Goal: Feedback & Contribution: Submit feedback/report problem

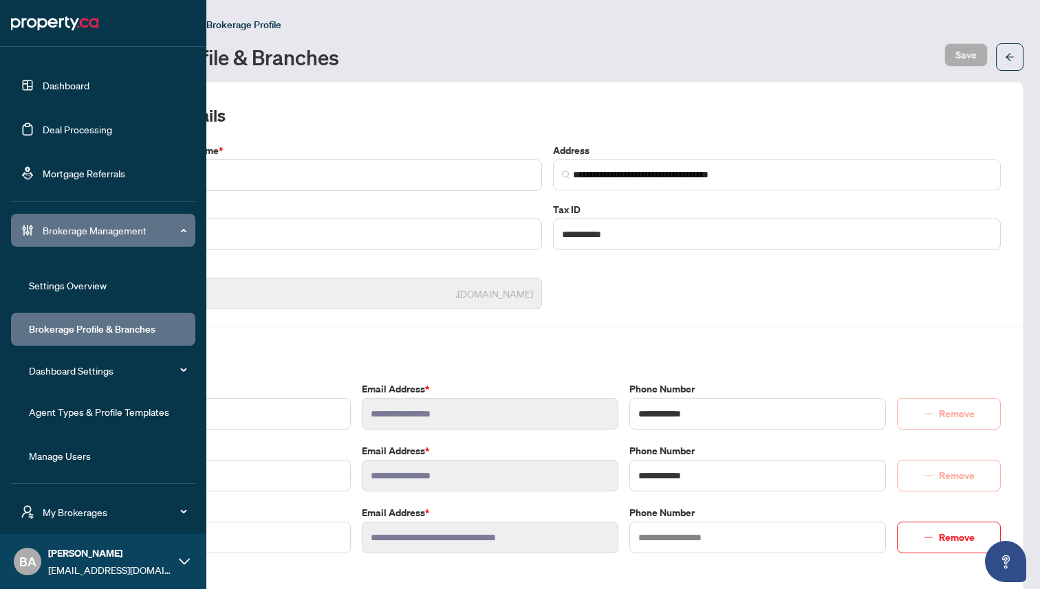
click at [76, 80] on link "Dashboard" at bounding box center [66, 85] width 47 height 12
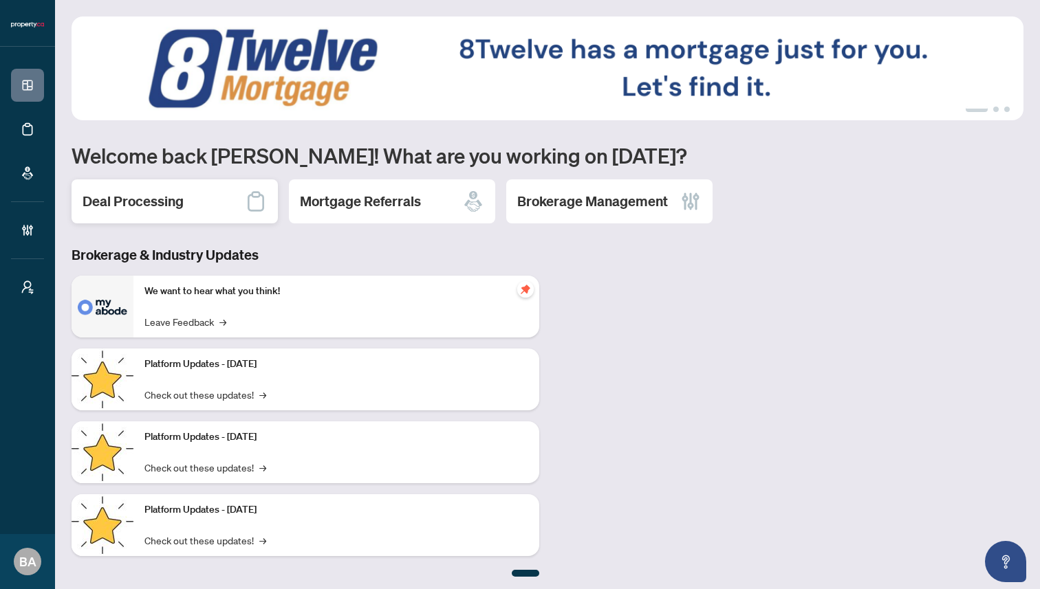
click at [199, 193] on div "Deal Processing" at bounding box center [175, 201] width 206 height 44
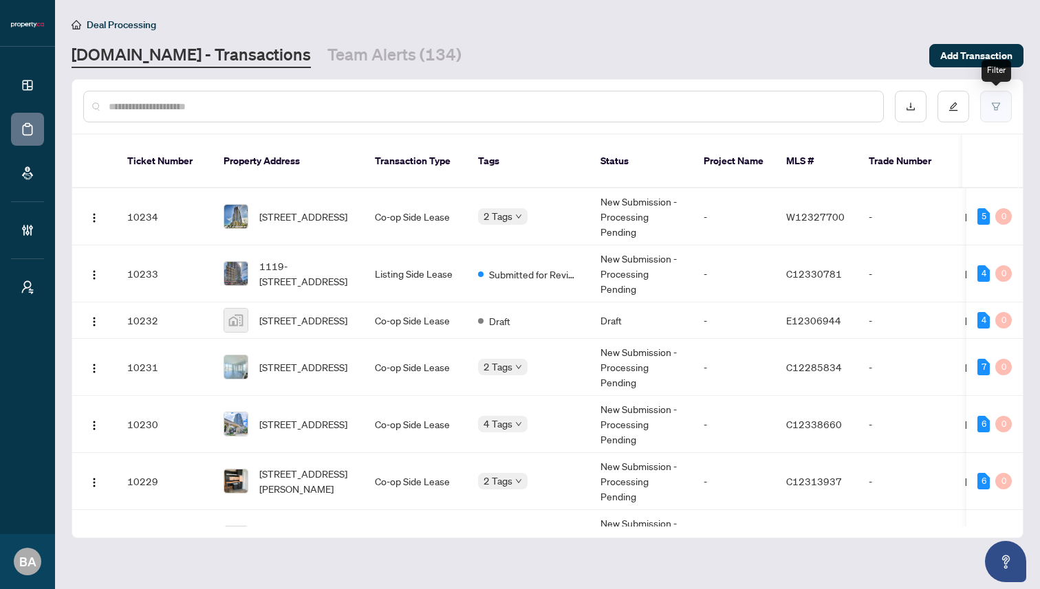
click at [1001, 109] on button "button" at bounding box center [996, 107] width 32 height 32
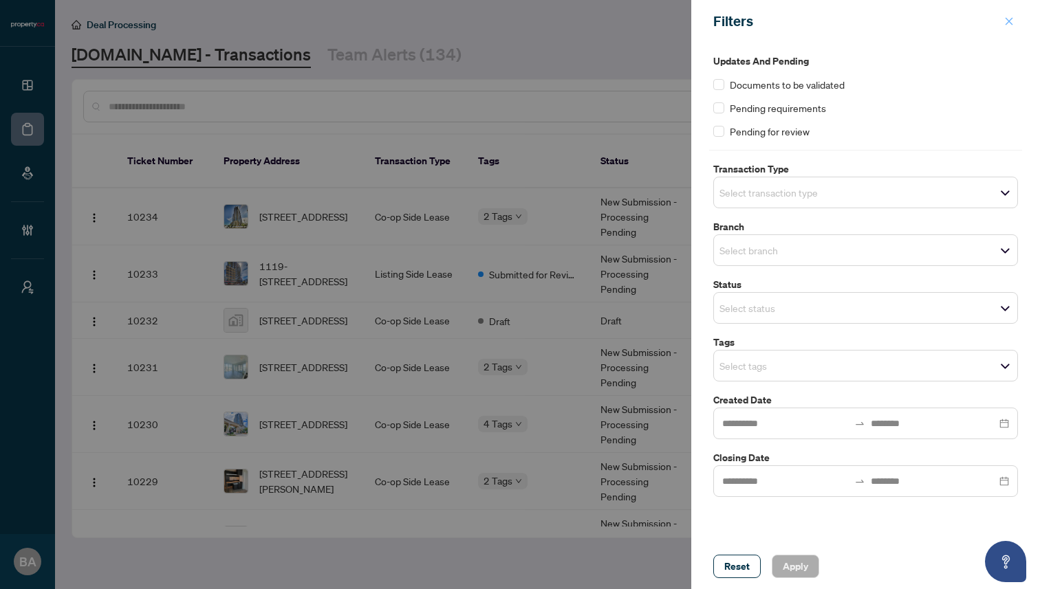
click at [1010, 14] on span "button" at bounding box center [1009, 21] width 10 height 22
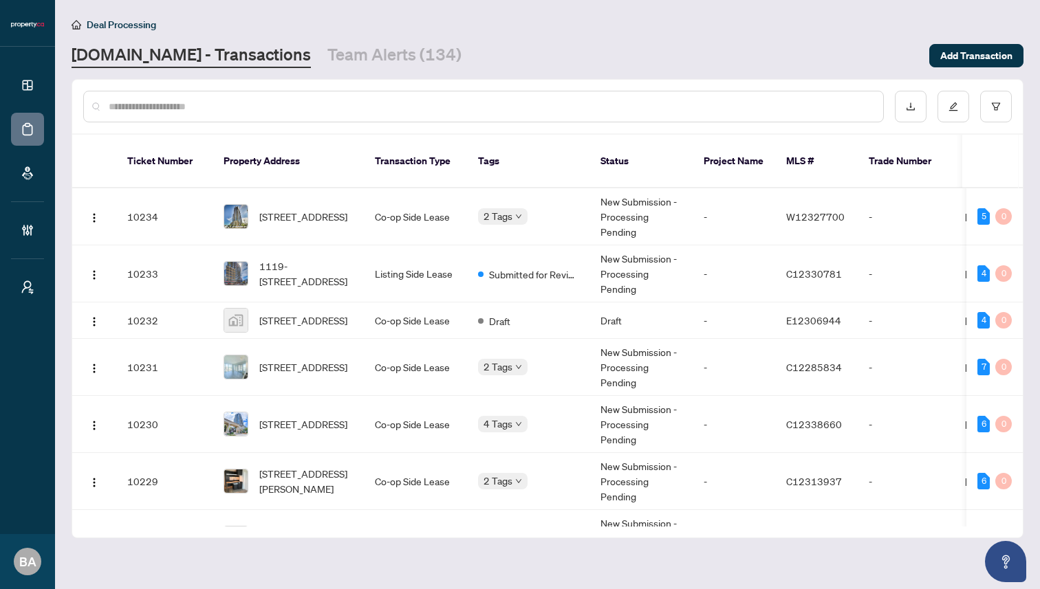
click at [722, 67] on div "Property.ca - Transactions Team Alerts (134)" at bounding box center [496, 55] width 849 height 25
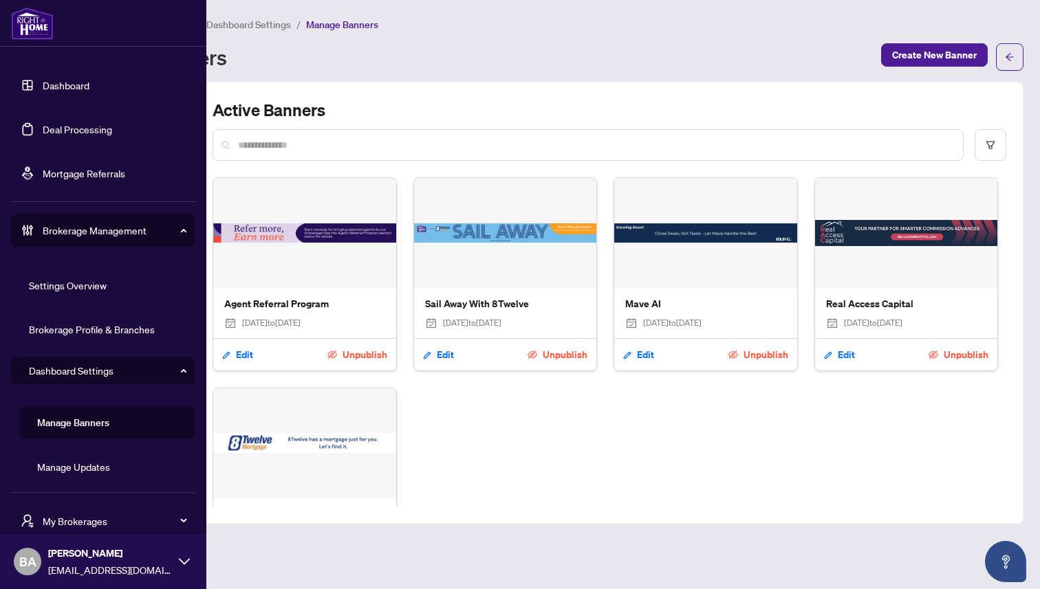
click at [60, 86] on link "Dashboard" at bounding box center [66, 85] width 47 height 12
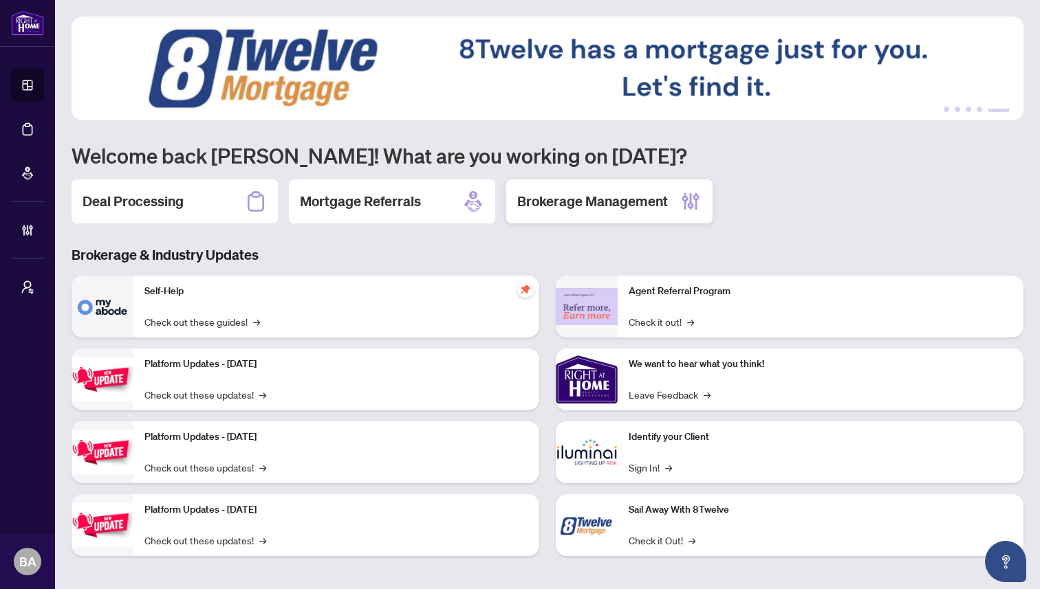
click at [623, 202] on h2 "Brokerage Management" at bounding box center [592, 201] width 151 height 19
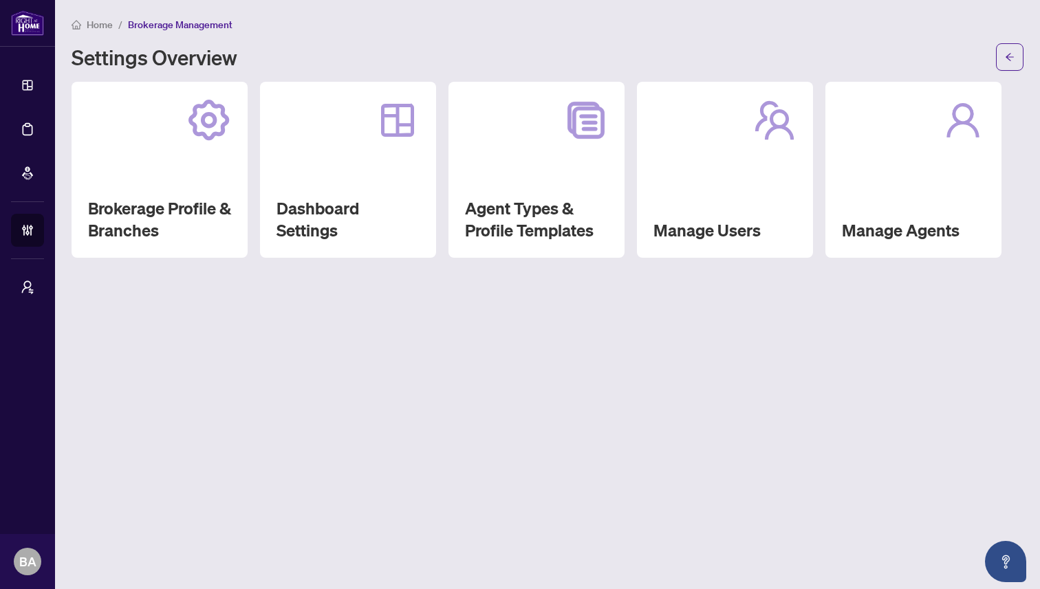
click at [97, 22] on span "Home" at bounding box center [100, 25] width 26 height 12
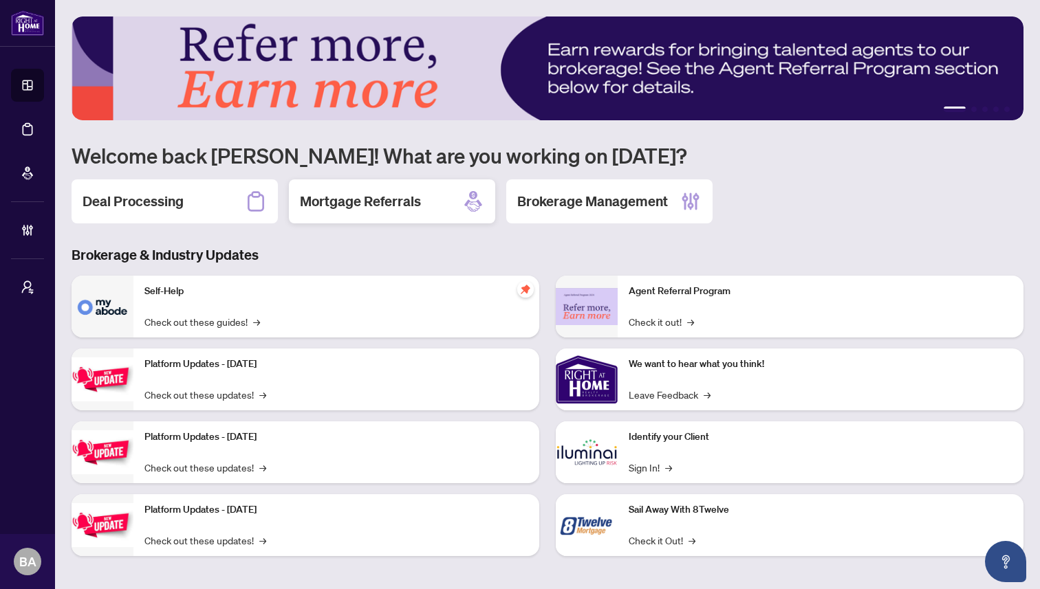
click at [327, 204] on h2 "Mortgage Referrals" at bounding box center [360, 201] width 121 height 19
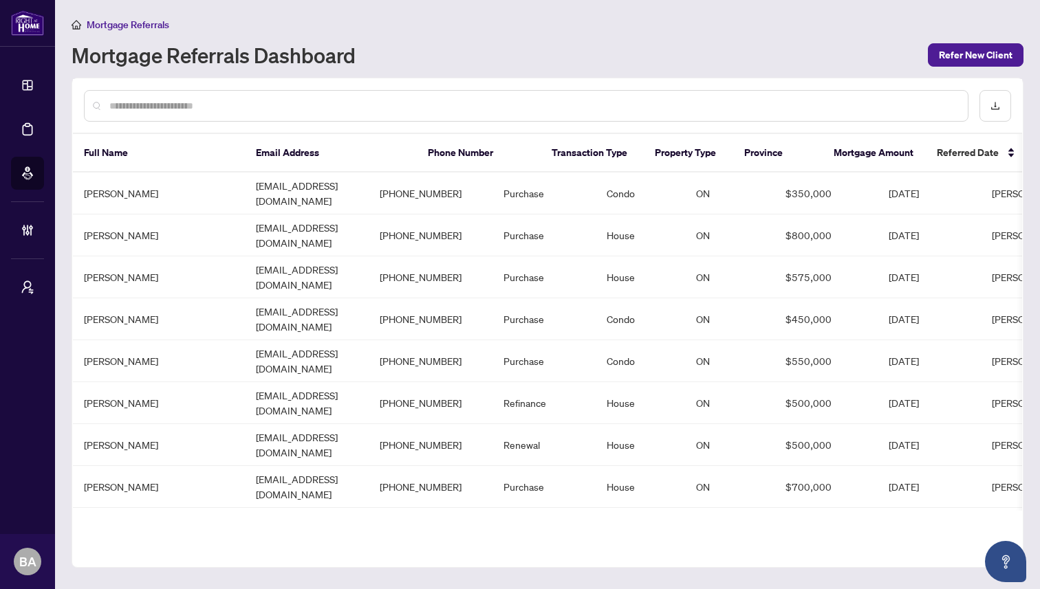
click at [135, 25] on span "Mortgage Referrals" at bounding box center [128, 25] width 83 height 12
click at [128, 23] on span "Mortgage Referrals" at bounding box center [128, 25] width 83 height 12
click at [111, 20] on span "Mortgage Referrals" at bounding box center [128, 25] width 83 height 12
click at [185, 20] on div "Mortgage Referrals" at bounding box center [548, 25] width 952 height 16
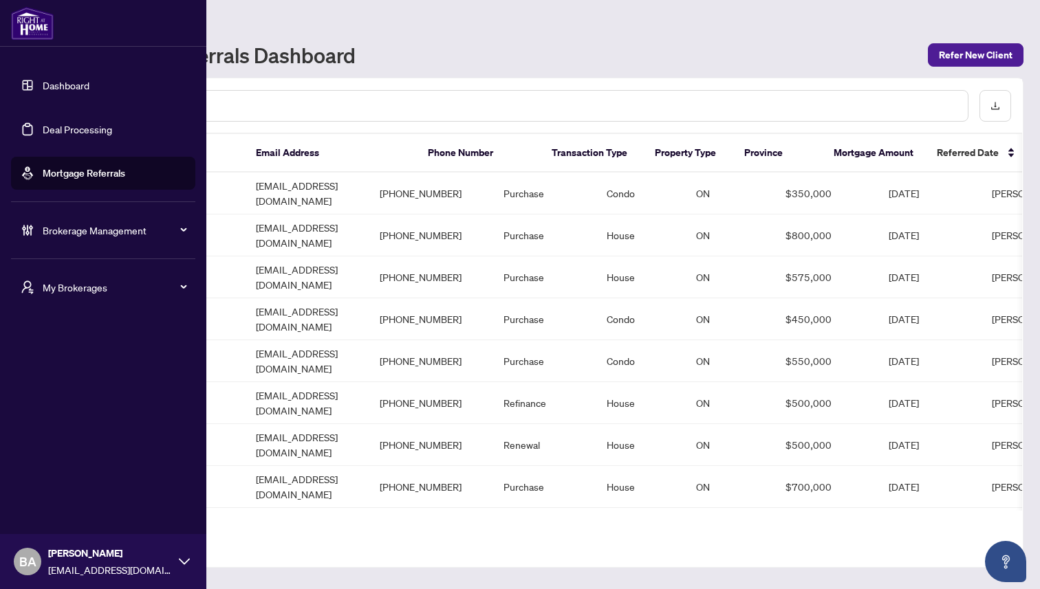
click at [81, 85] on link "Dashboard" at bounding box center [66, 85] width 47 height 12
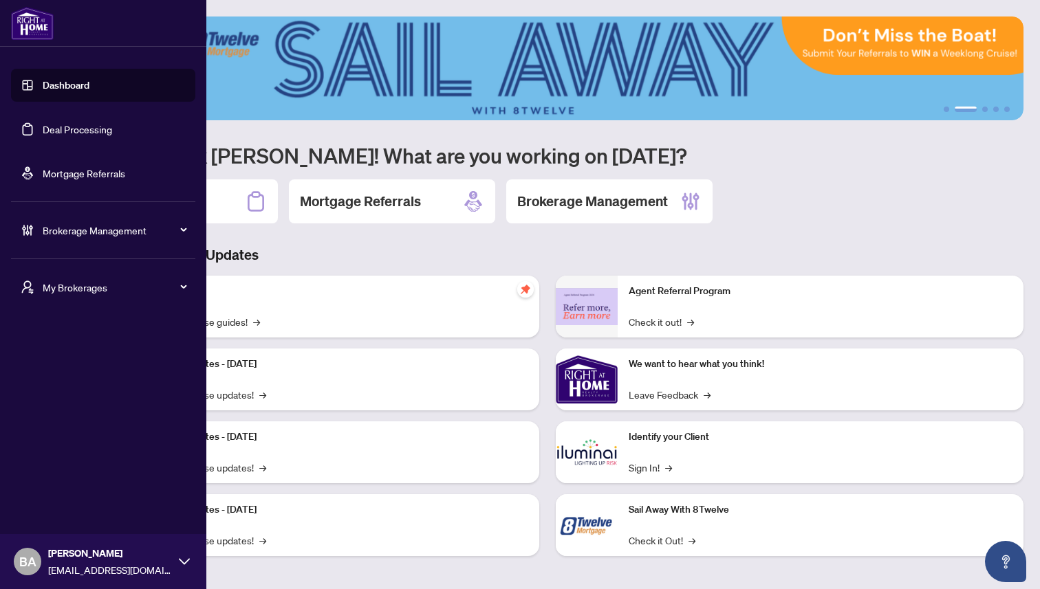
click at [81, 232] on span "Brokerage Management" at bounding box center [114, 230] width 143 height 15
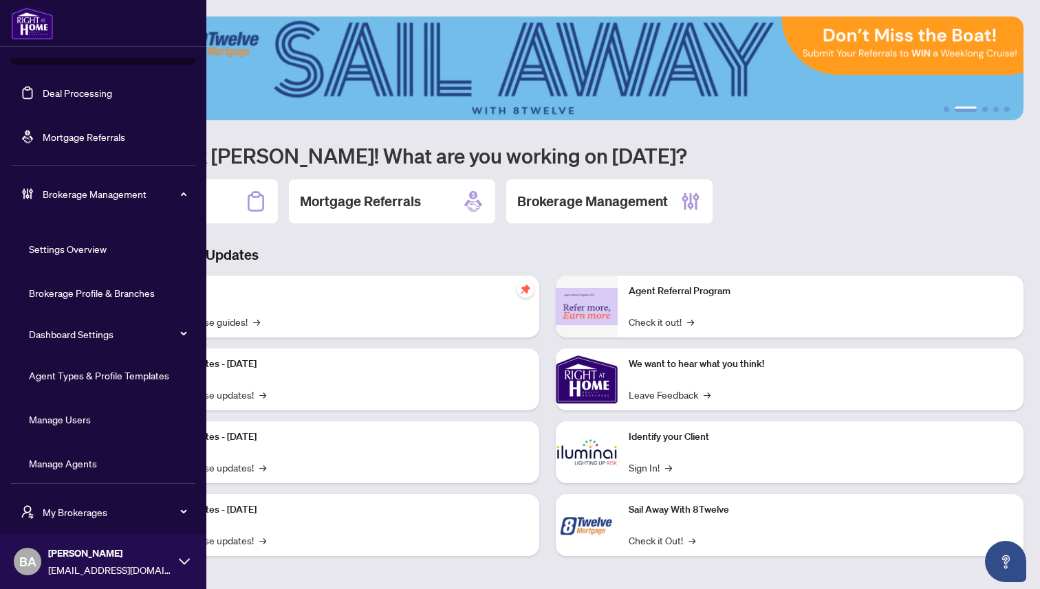
scroll to position [45, 0]
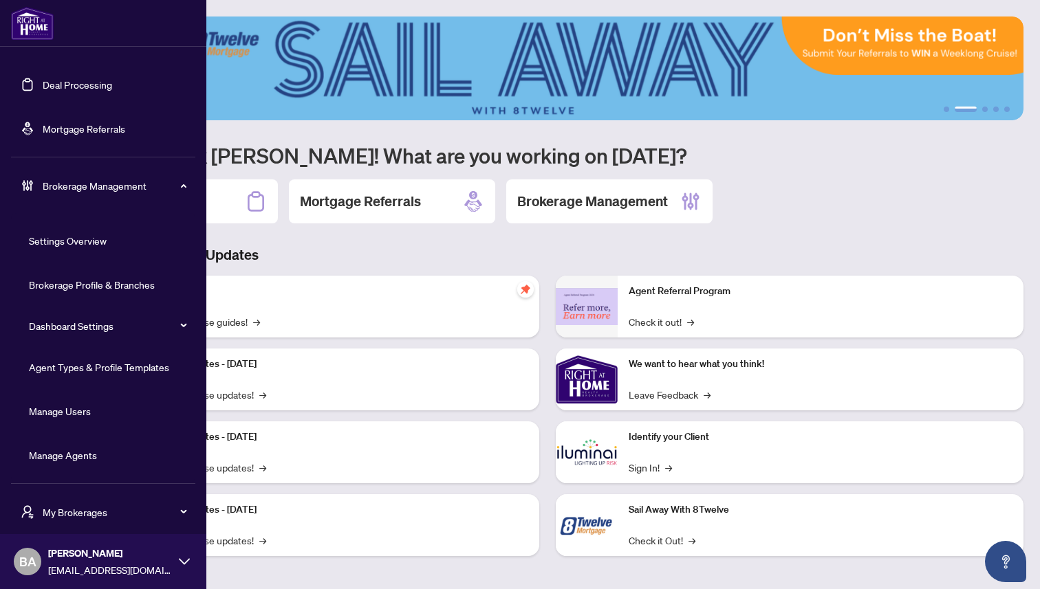
click at [57, 454] on link "Manage Agents" at bounding box center [63, 455] width 68 height 12
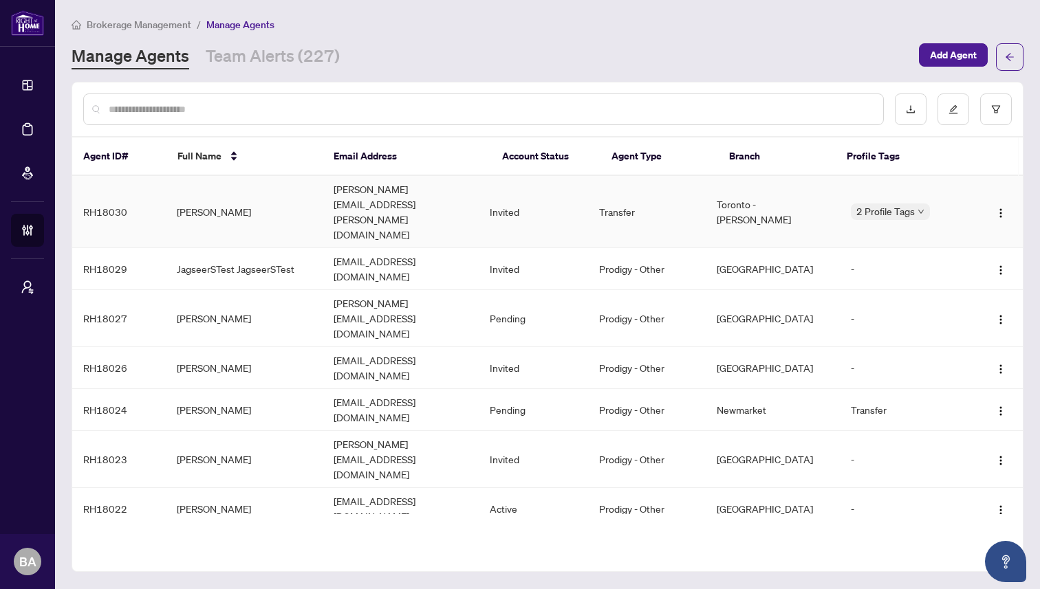
click at [244, 187] on td "[PERSON_NAME]" at bounding box center [244, 212] width 156 height 72
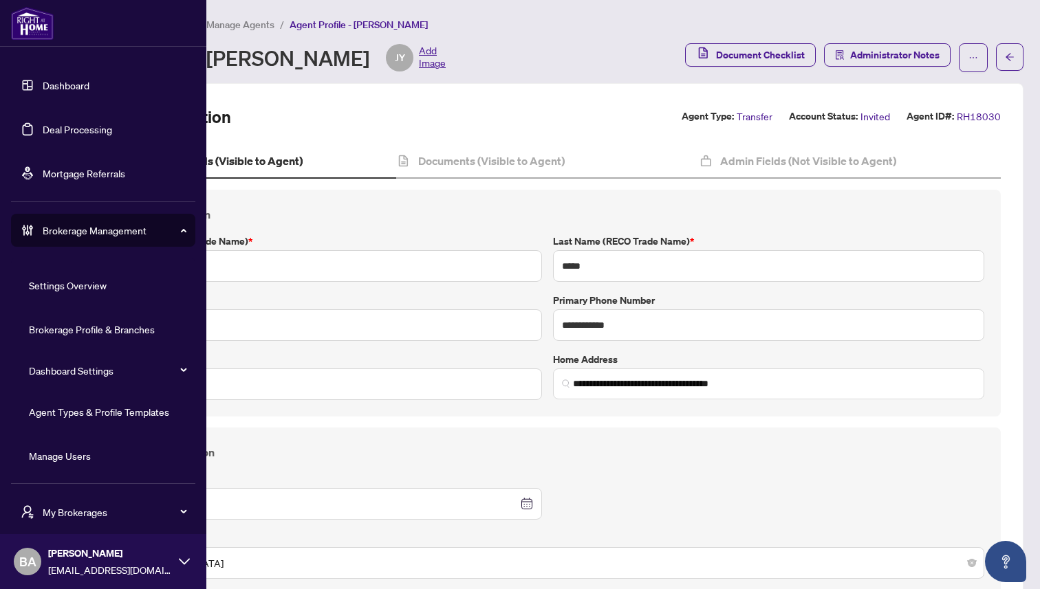
click at [67, 84] on link "Dashboard" at bounding box center [66, 85] width 47 height 12
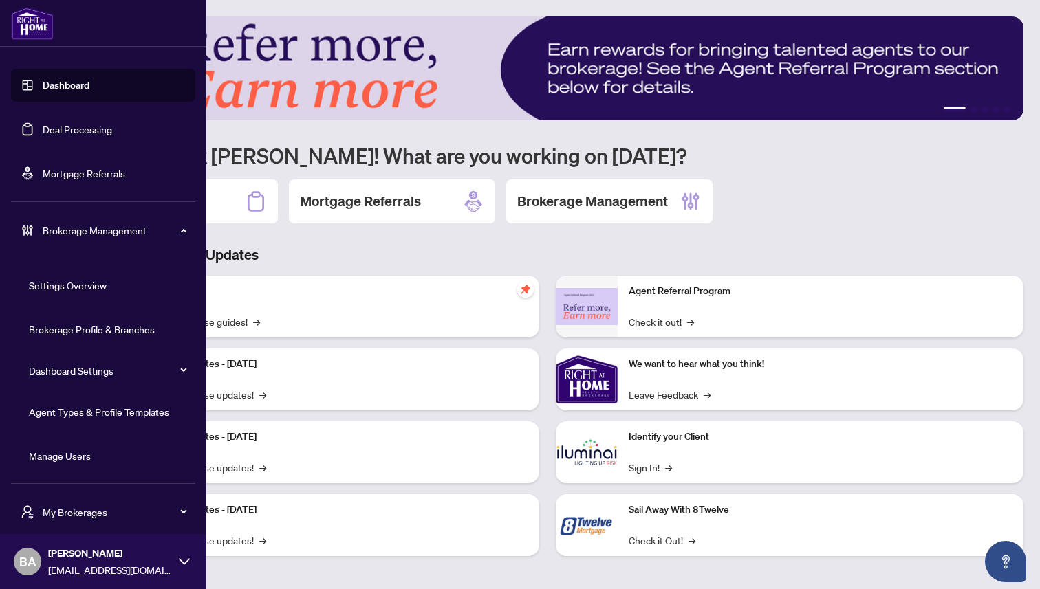
click at [61, 462] on link "Manage Users" at bounding box center [60, 456] width 62 height 12
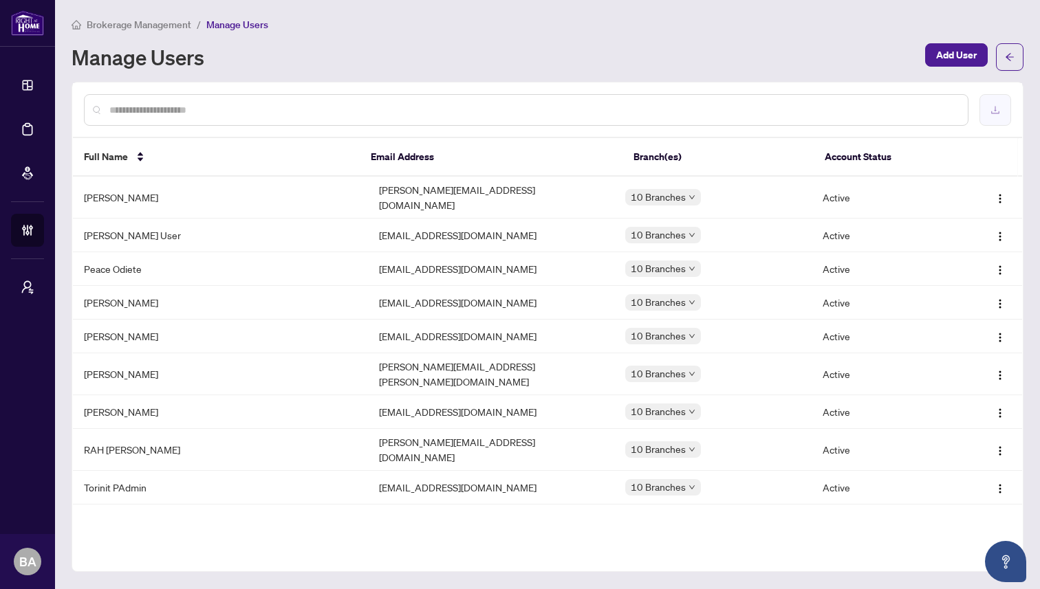
click at [994, 109] on icon "download" at bounding box center [995, 111] width 8 height 8
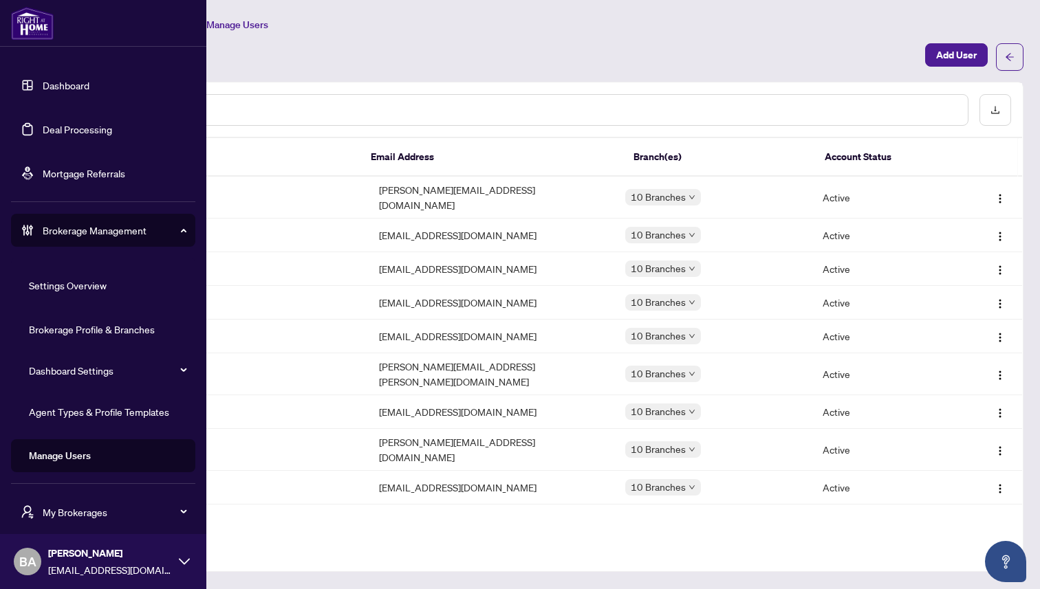
click at [65, 82] on link "Dashboard" at bounding box center [66, 85] width 47 height 12
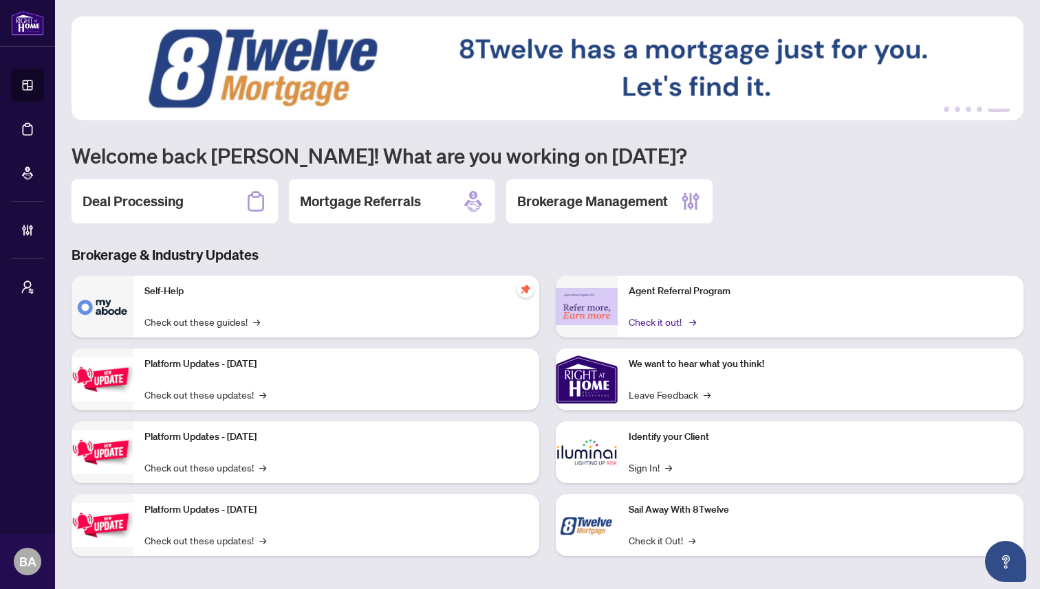
click at [690, 320] on link "Check it out! →" at bounding box center [661, 321] width 65 height 15
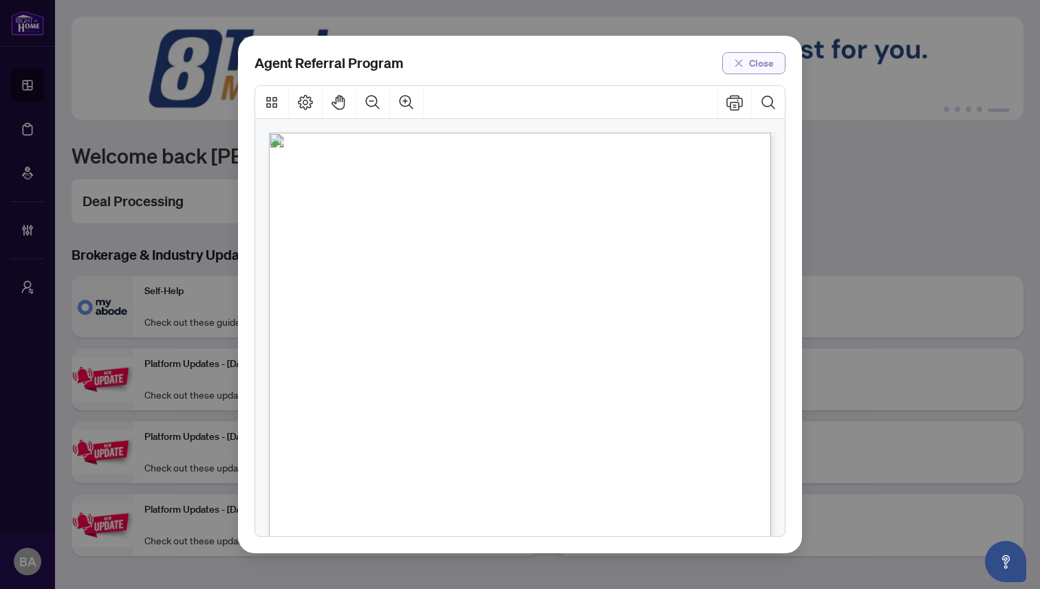
click at [759, 60] on span "Close" at bounding box center [761, 63] width 25 height 22
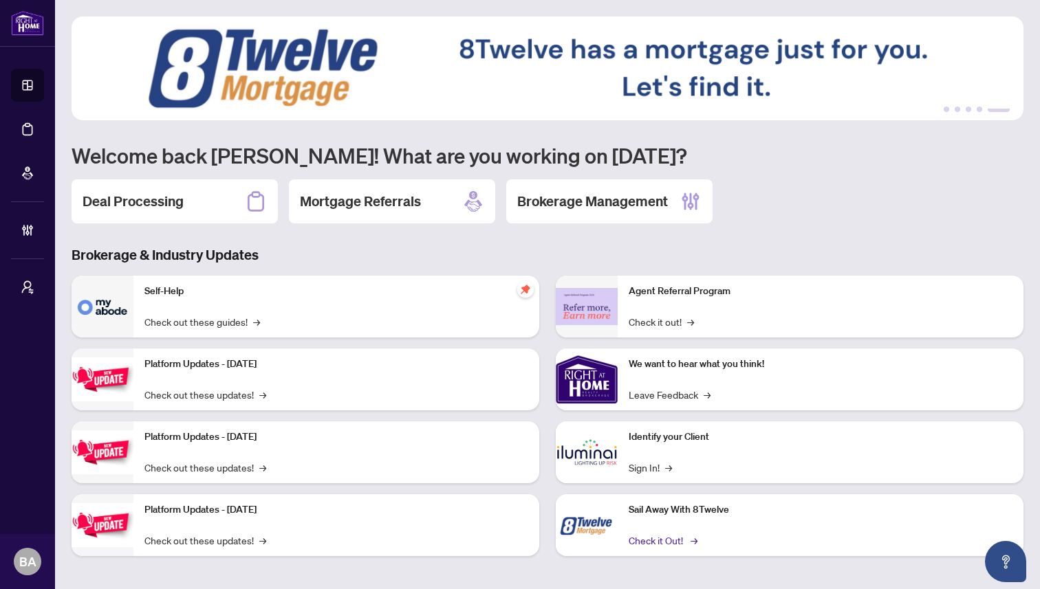
click at [688, 540] on link "Check it Out! →" at bounding box center [662, 540] width 67 height 15
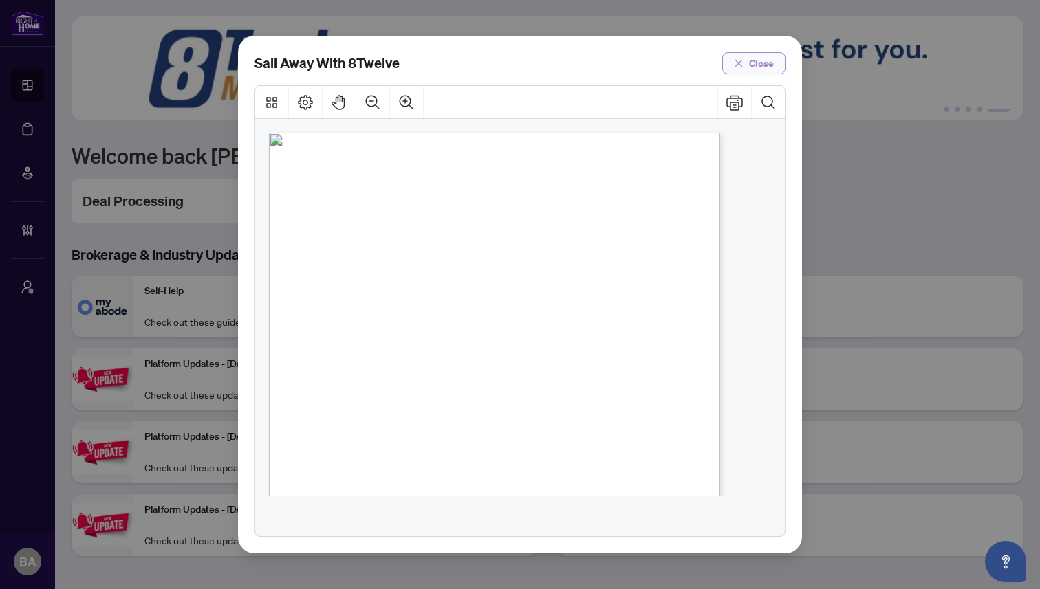
click at [763, 60] on span "Close" at bounding box center [761, 63] width 25 height 22
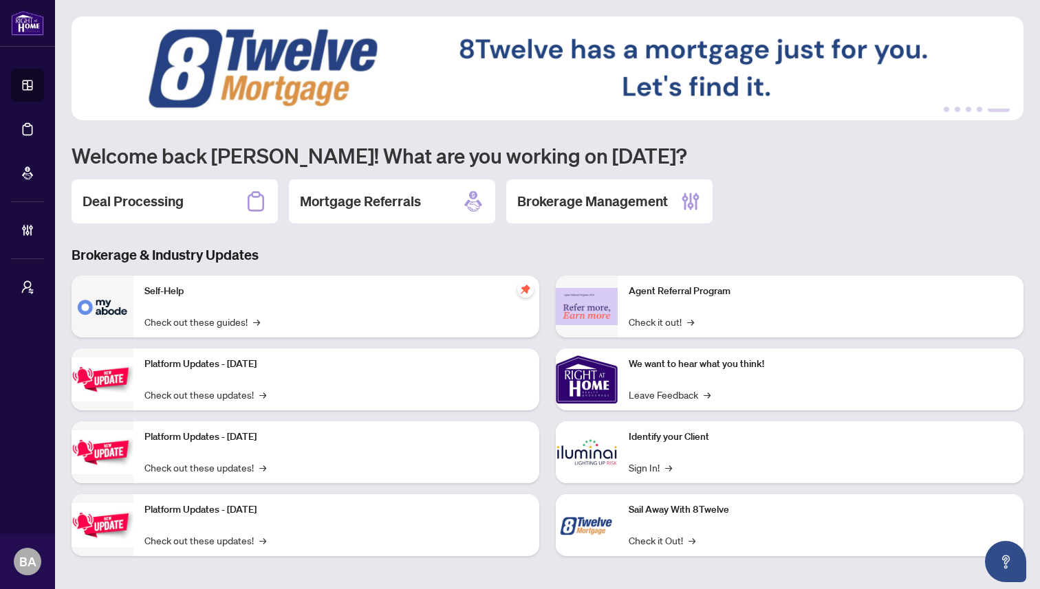
click at [532, 246] on h3 "Brokerage & Industry Updates" at bounding box center [548, 255] width 952 height 19
click at [254, 320] on link "Check out these guides! →" at bounding box center [202, 321] width 116 height 15
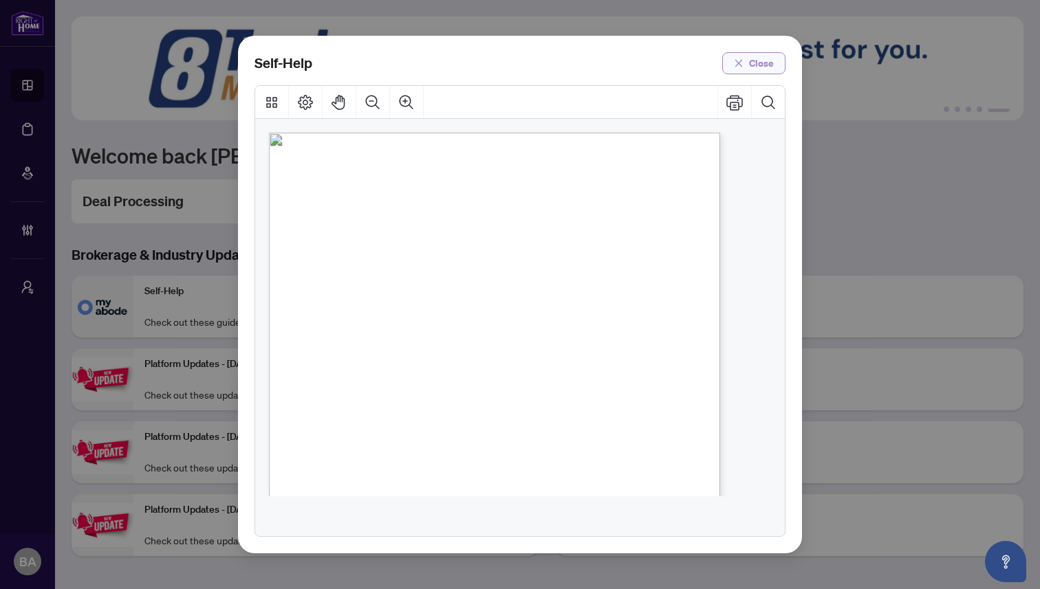
click at [748, 63] on button "Close" at bounding box center [753, 63] width 63 height 22
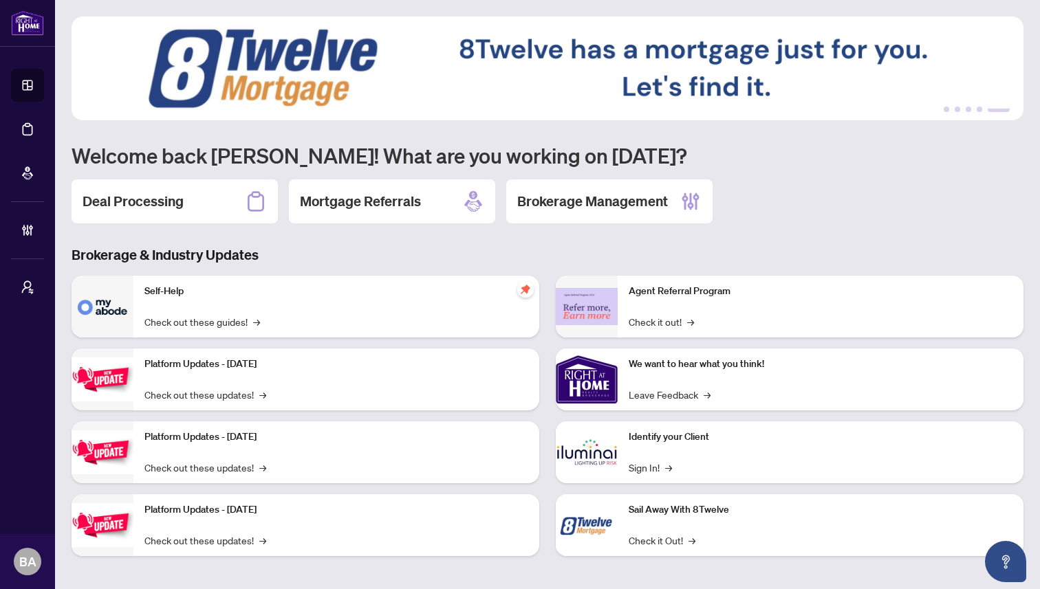
click at [779, 212] on div "Deal Processing Mortgage Referrals Brokerage Management" at bounding box center [548, 201] width 952 height 44
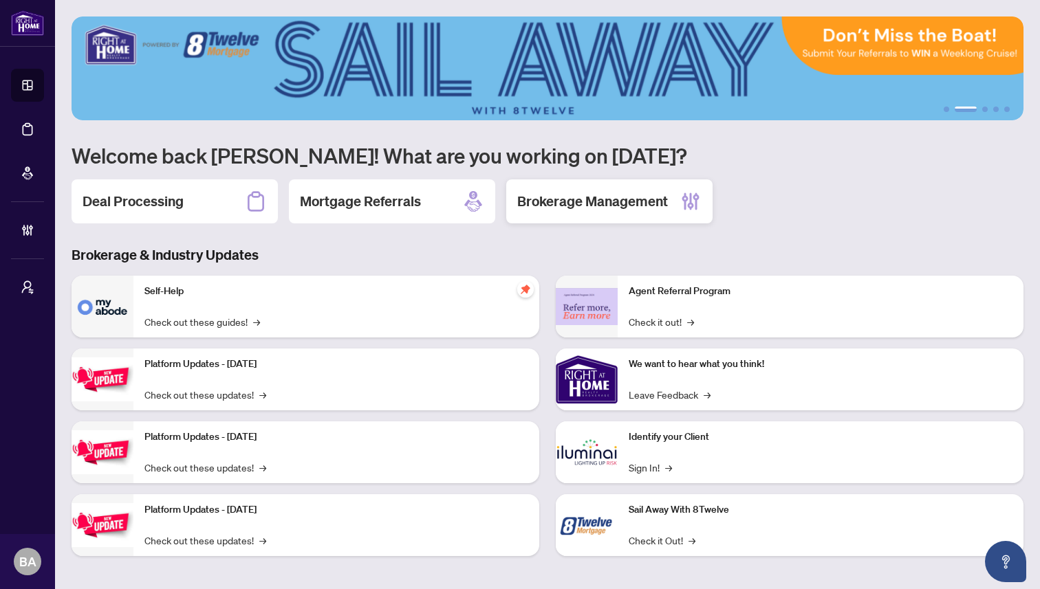
click at [601, 206] on h2 "Brokerage Management" at bounding box center [592, 201] width 151 height 19
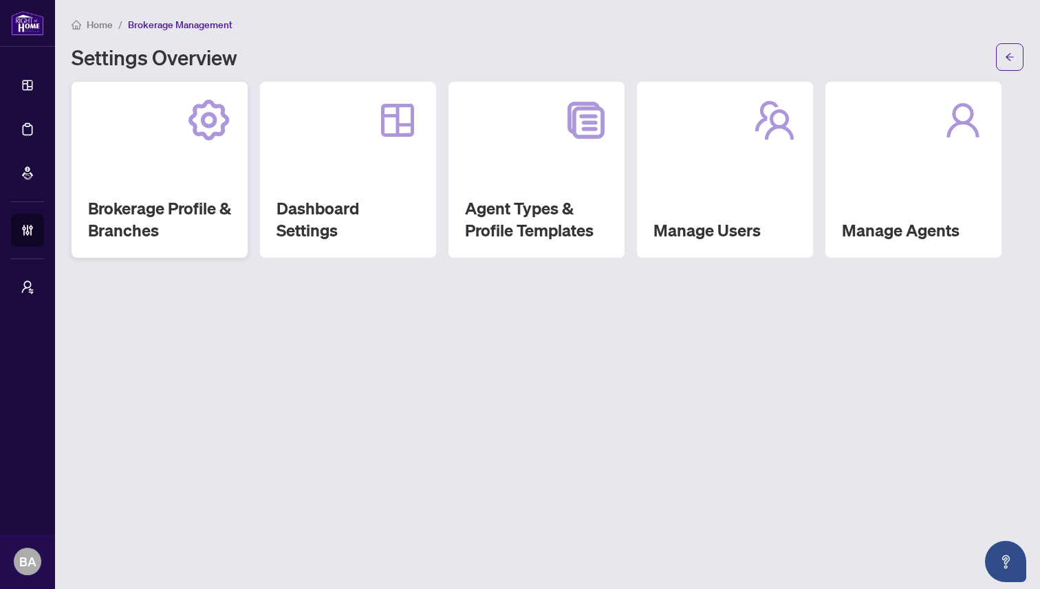
click at [213, 119] on icon at bounding box center [209, 120] width 16 height 16
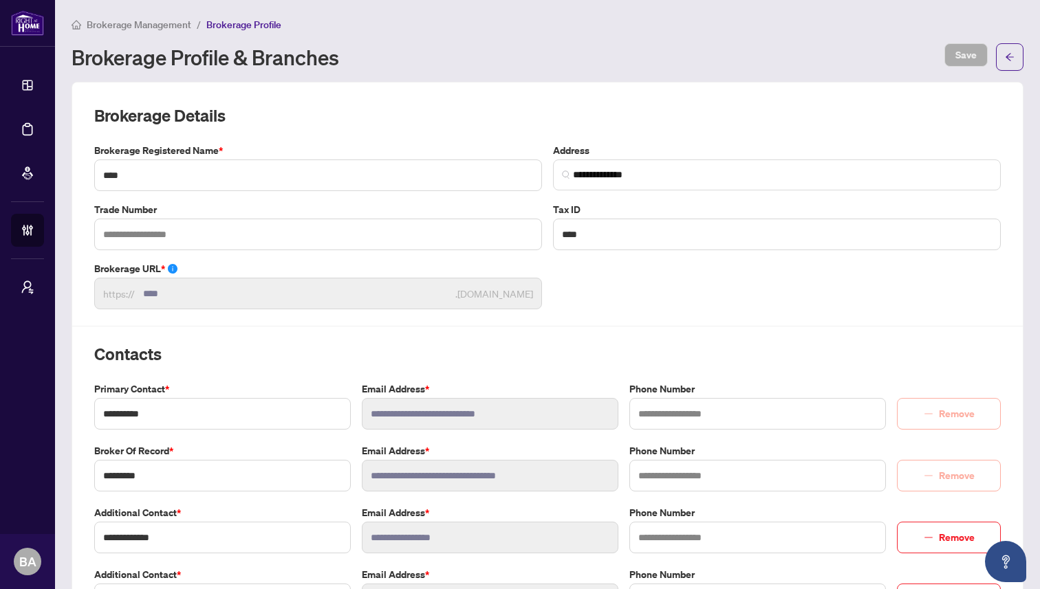
click at [127, 25] on span "Brokerage Management" at bounding box center [139, 25] width 105 height 12
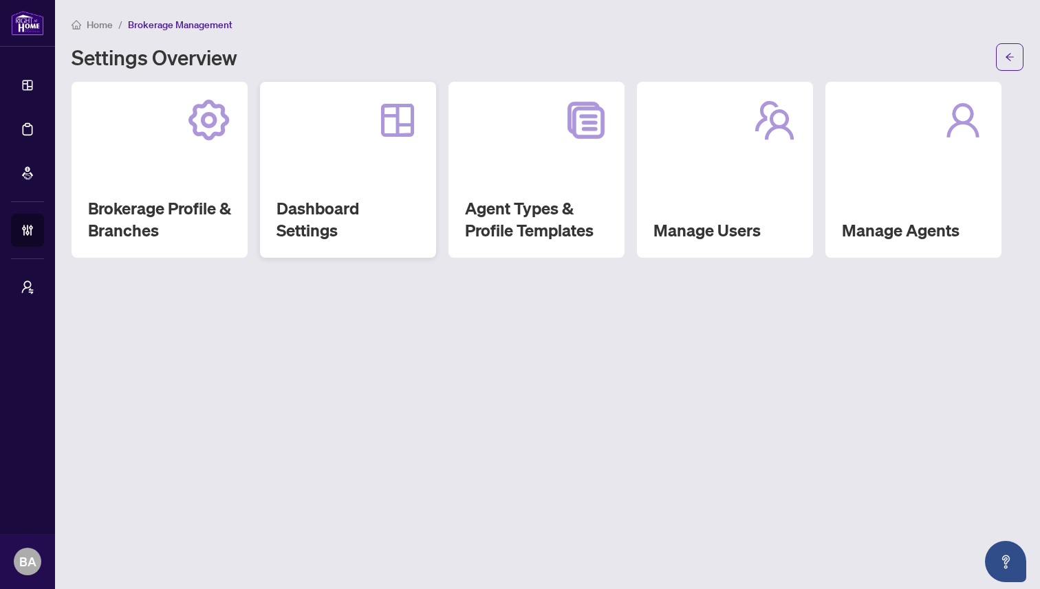
click at [333, 191] on div "Dashboard Settings" at bounding box center [348, 170] width 176 height 176
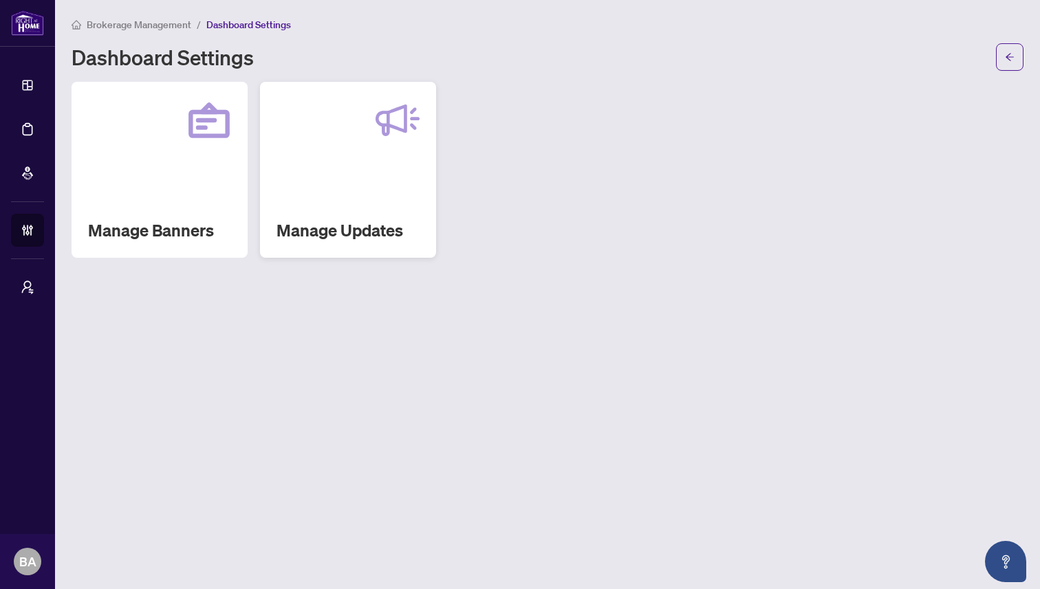
click at [334, 172] on div "Manage Updates" at bounding box center [348, 170] width 176 height 176
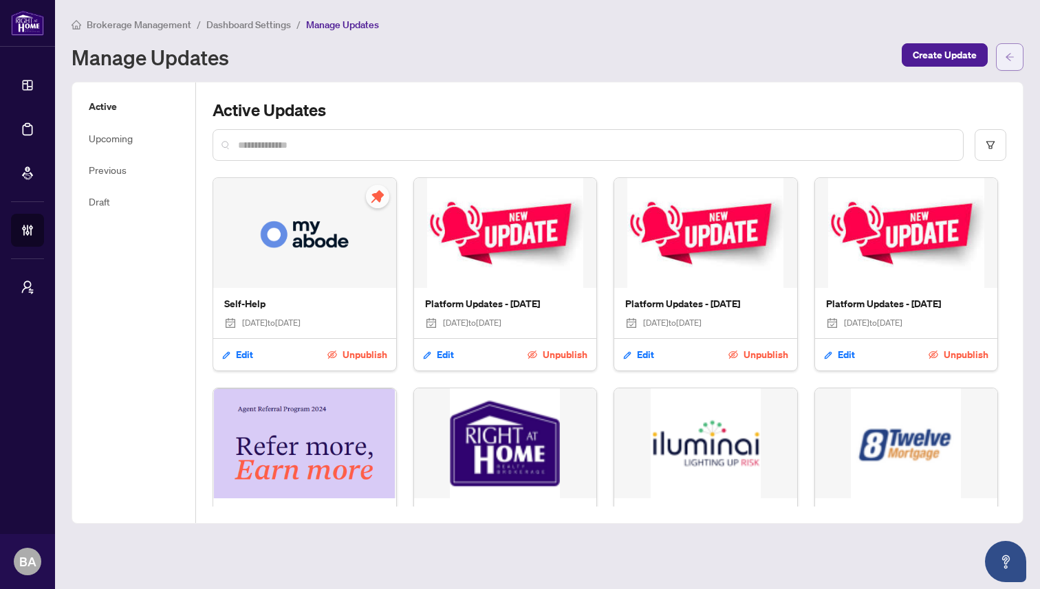
click at [1010, 57] on icon "arrow-left" at bounding box center [1010, 57] width 10 height 10
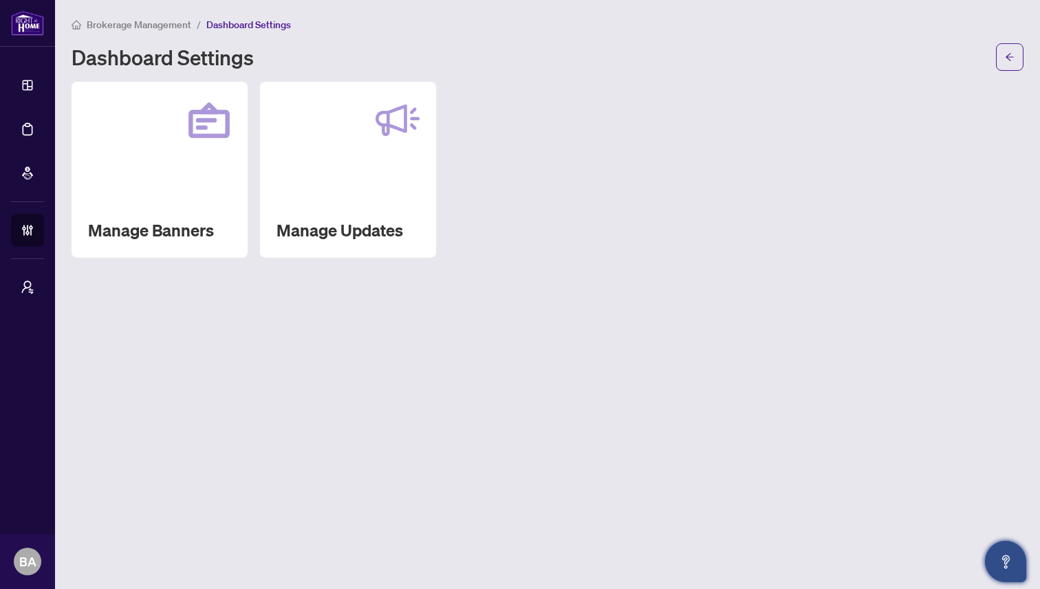
click at [1004, 559] on icon "Open asap" at bounding box center [1006, 560] width 8 height 10
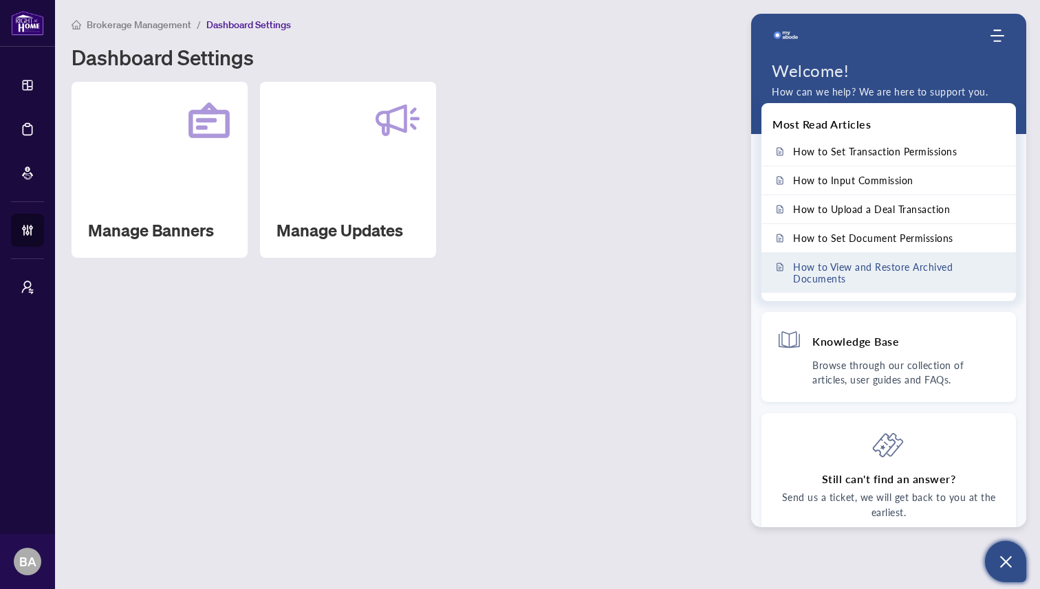
scroll to position [9, 0]
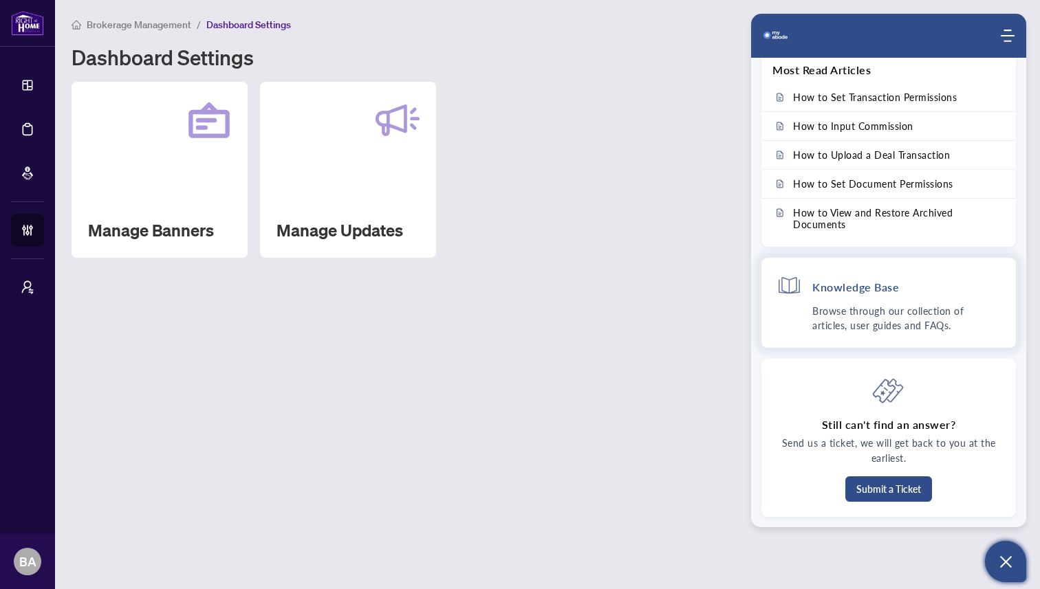
click at [882, 297] on div "Knowledge Base" at bounding box center [888, 288] width 224 height 31
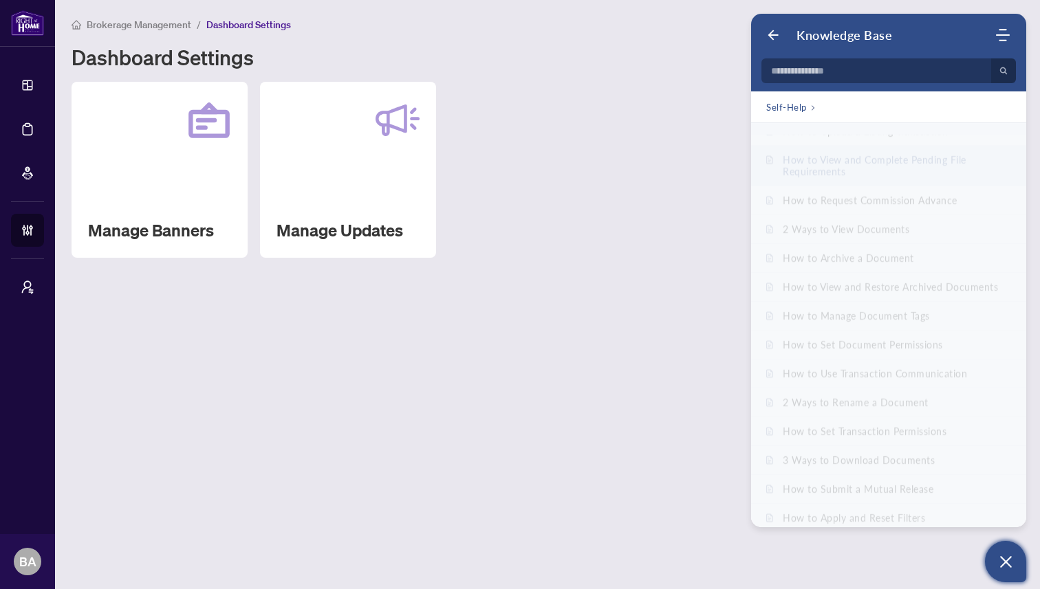
scroll to position [0, 0]
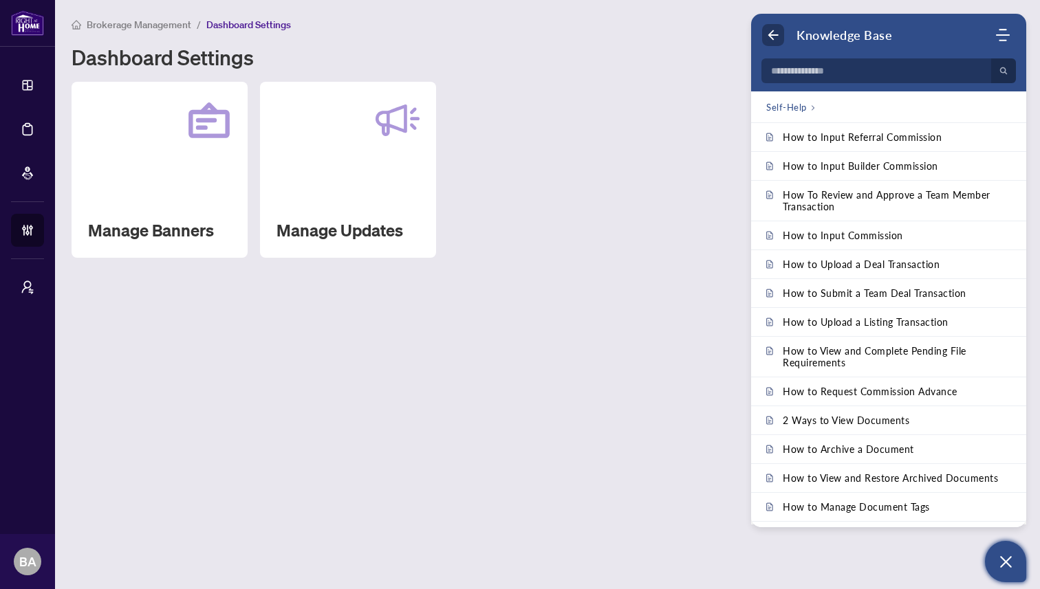
click at [767, 38] on icon "Back" at bounding box center [773, 35] width 14 height 14
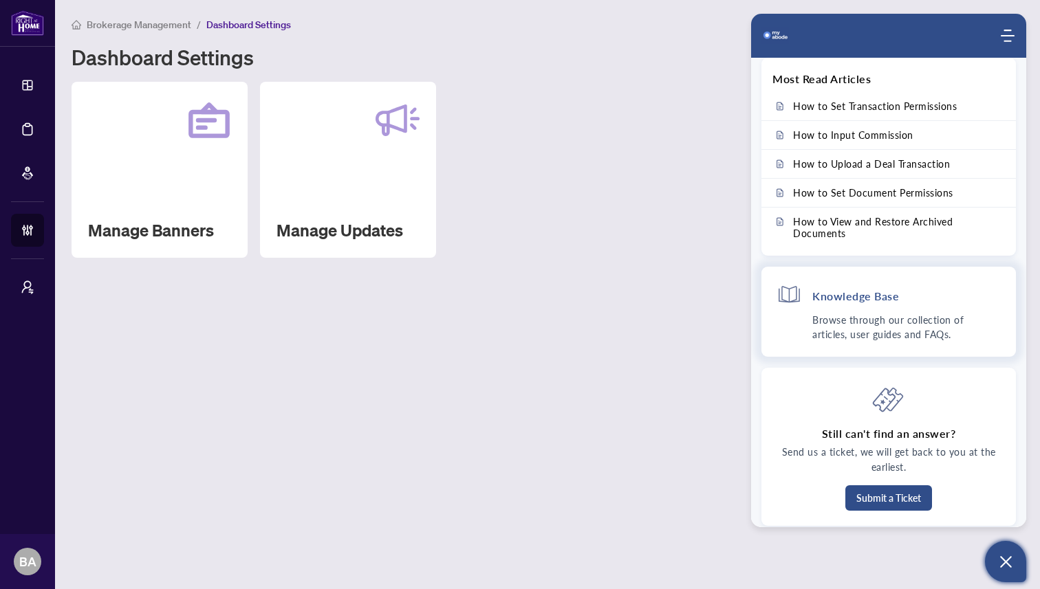
scroll to position [9, 0]
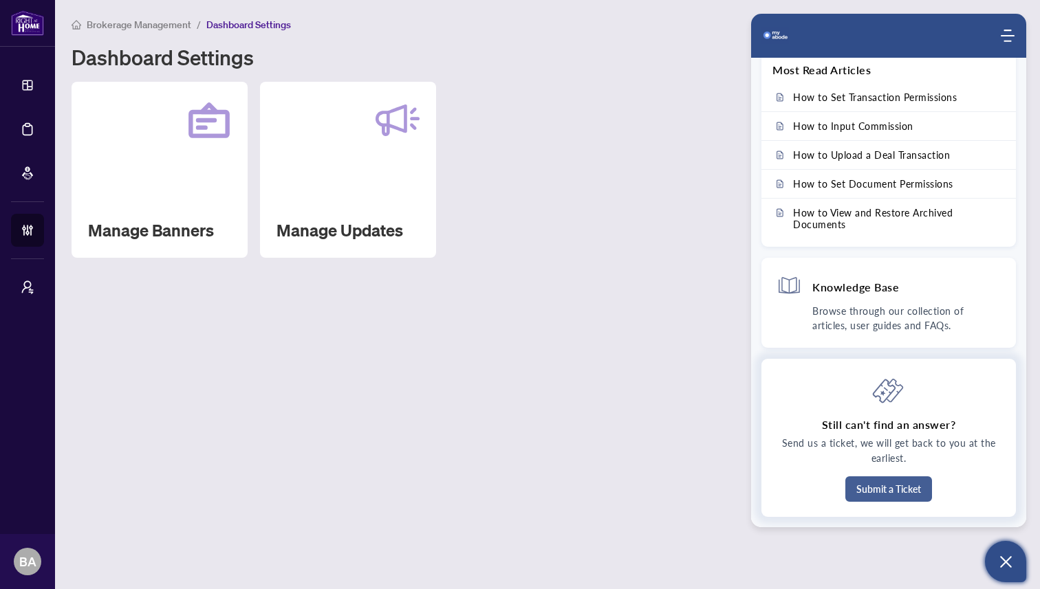
click at [880, 490] on button "Submit a Ticket" at bounding box center [888, 489] width 87 height 25
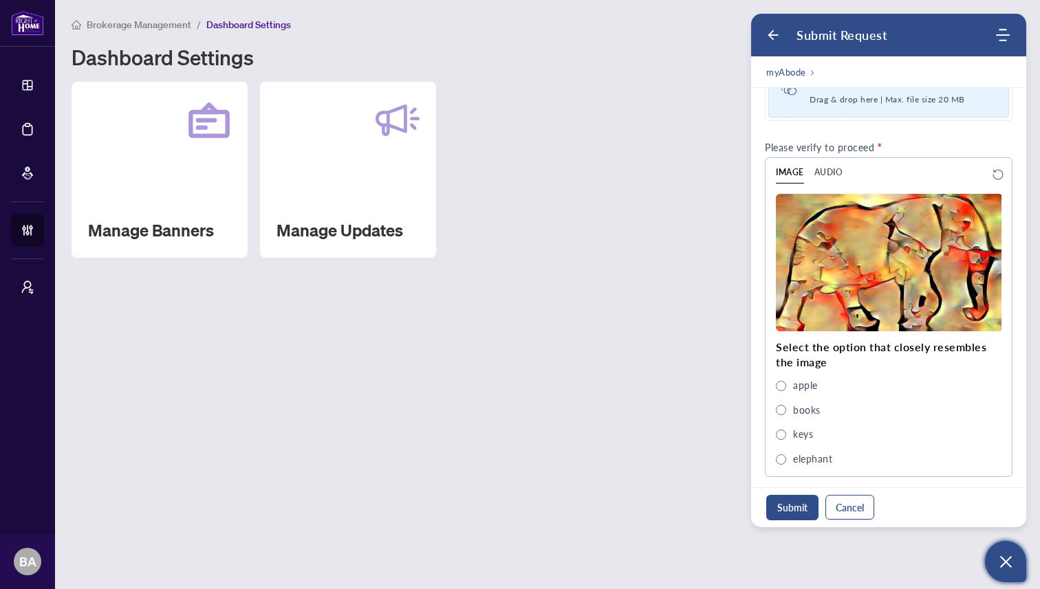
scroll to position [503, 0]
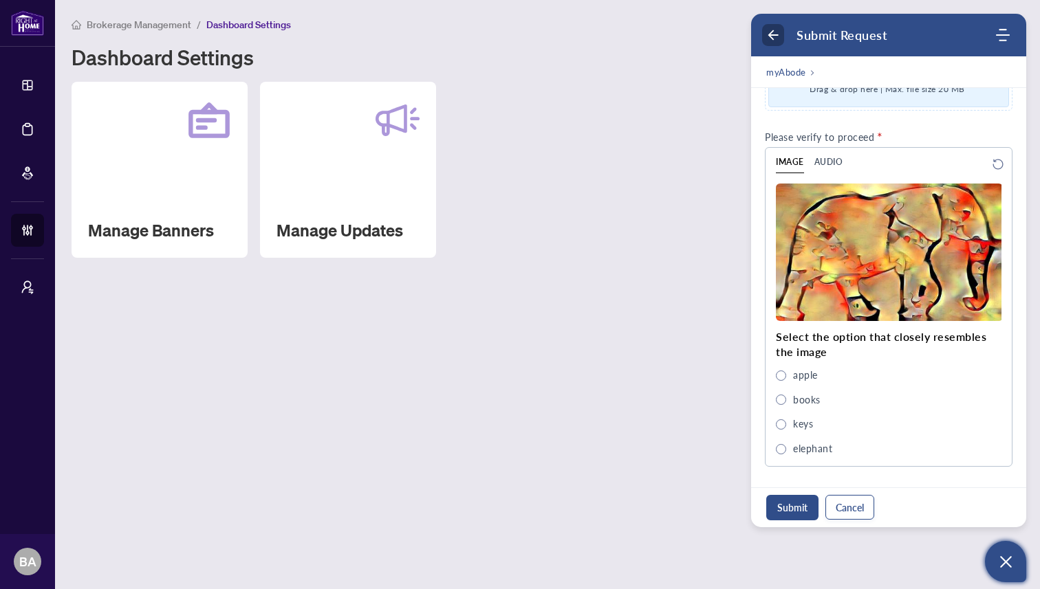
click at [768, 33] on icon "Back" at bounding box center [773, 35] width 14 height 14
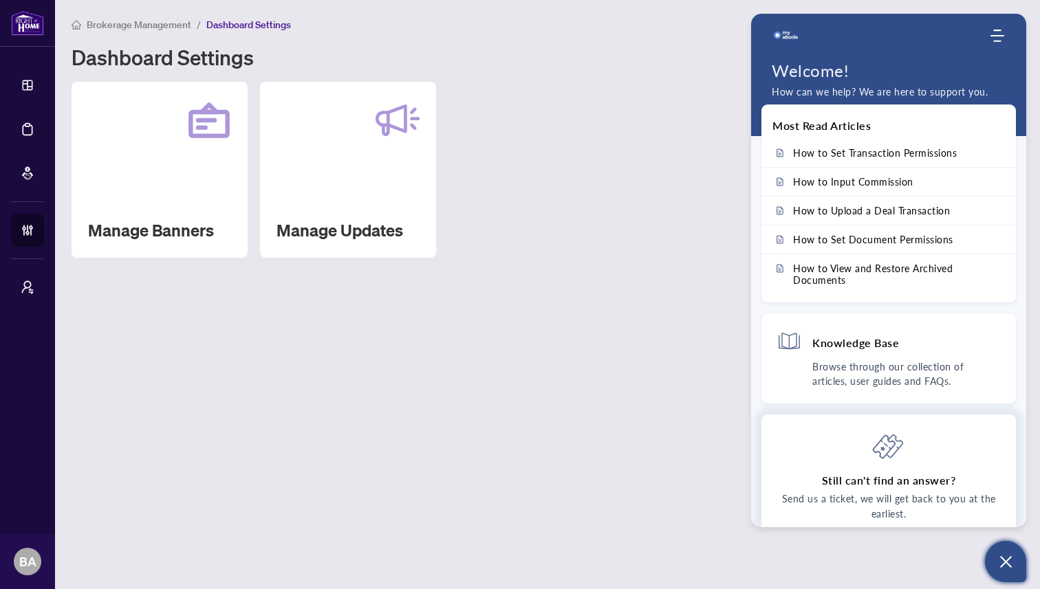
scroll to position [9, 0]
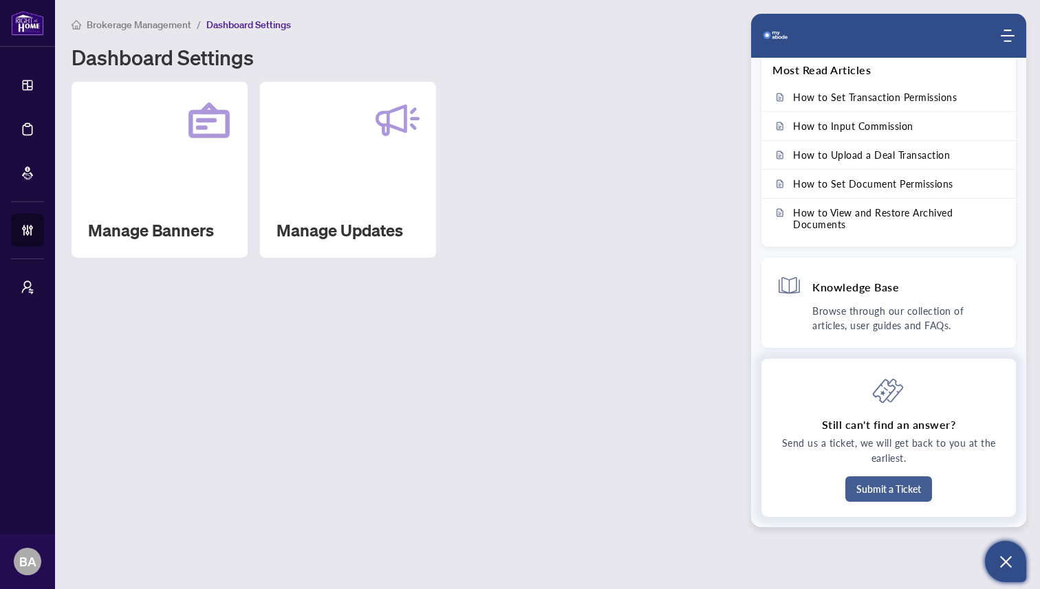
click at [895, 492] on button "Submit a Ticket" at bounding box center [888, 489] width 87 height 25
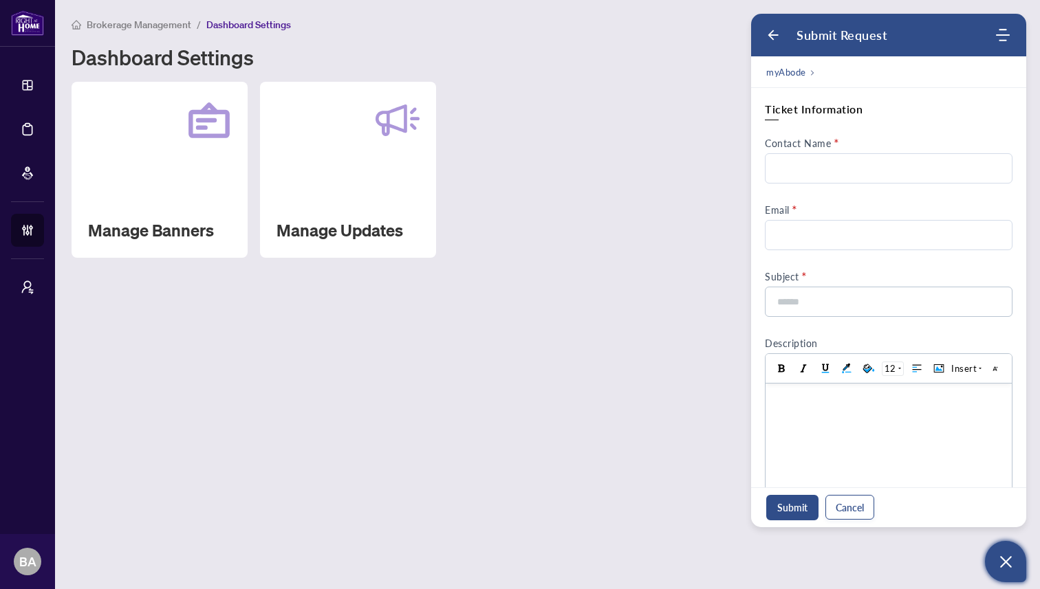
scroll to position [0, 0]
click at [828, 161] on input "Contact Name" at bounding box center [889, 168] width 248 height 30
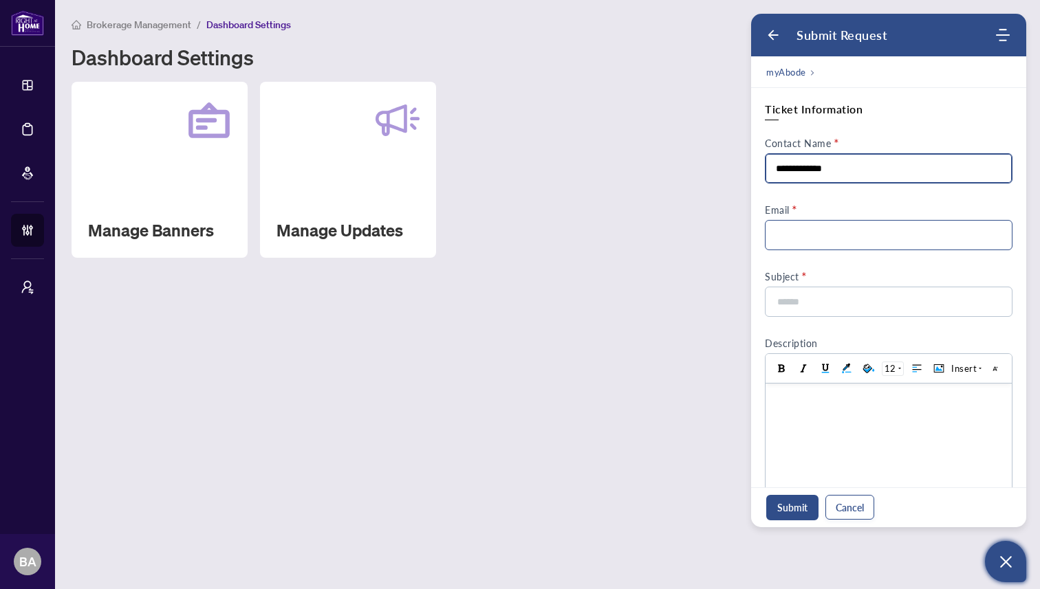
type input "**********"
click at [829, 237] on input "Email" at bounding box center [889, 235] width 248 height 30
click at [835, 234] on input "**********" at bounding box center [889, 235] width 248 height 30
click at [807, 237] on input "**********" at bounding box center [889, 235] width 248 height 30
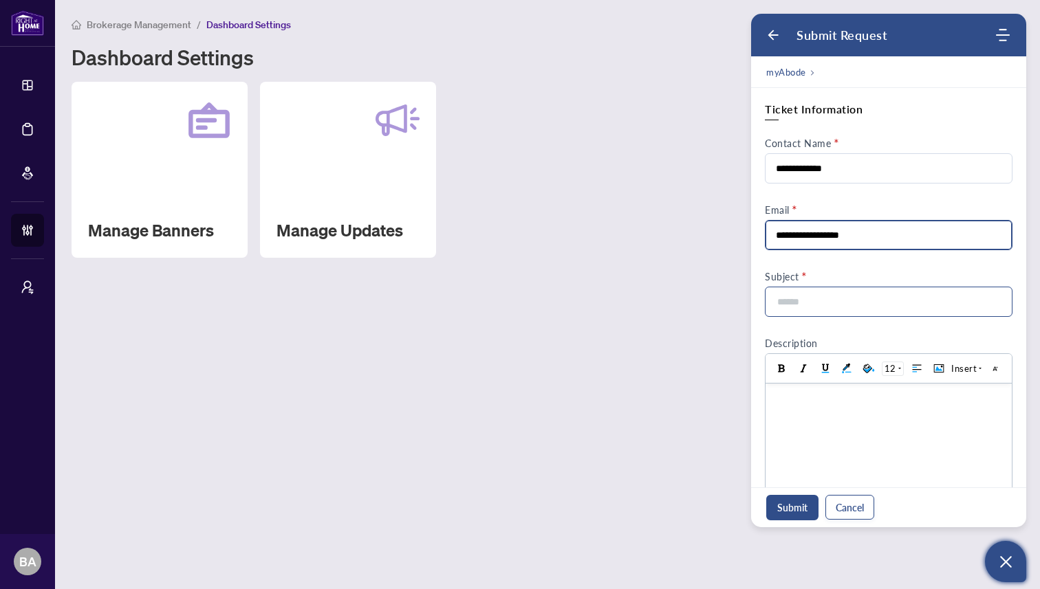
type input "**********"
click at [813, 302] on input at bounding box center [884, 301] width 217 height 29
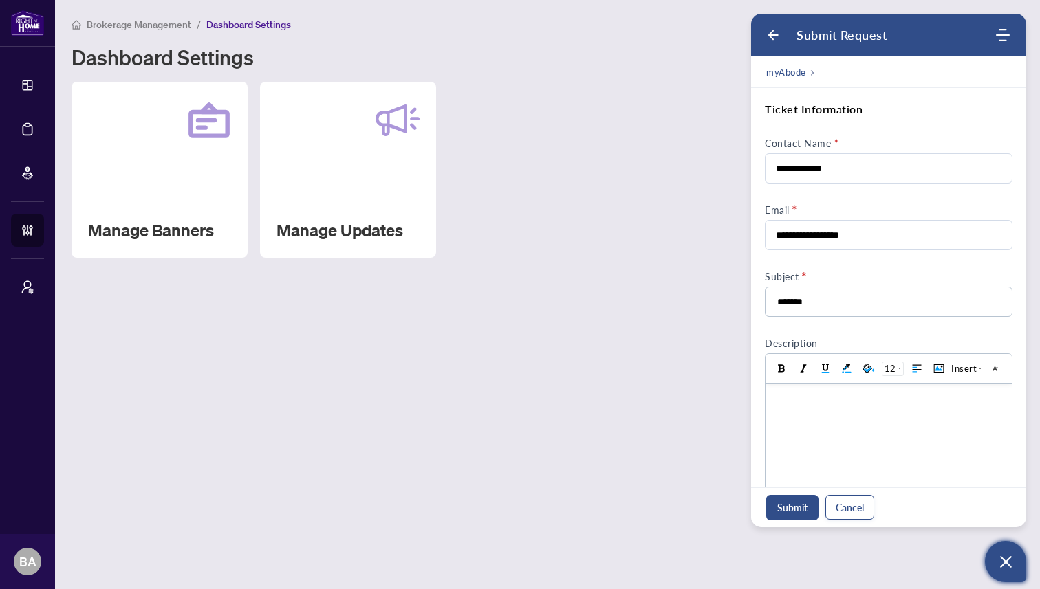
type input "*******"
click at [730, 308] on main "Brokerage Management / Dashboard Settings Dashboard Settings Manage Banners Man…" at bounding box center [547, 294] width 985 height 589
click at [803, 398] on div at bounding box center [888, 398] width 232 height 14
click at [788, 510] on button "Submit" at bounding box center [792, 507] width 52 height 25
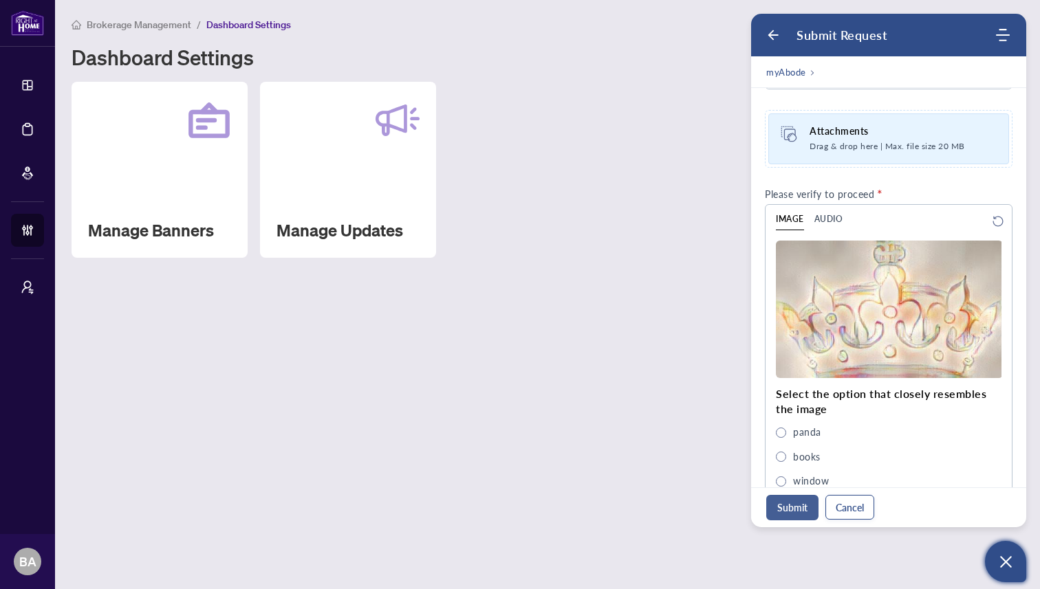
scroll to position [498, 0]
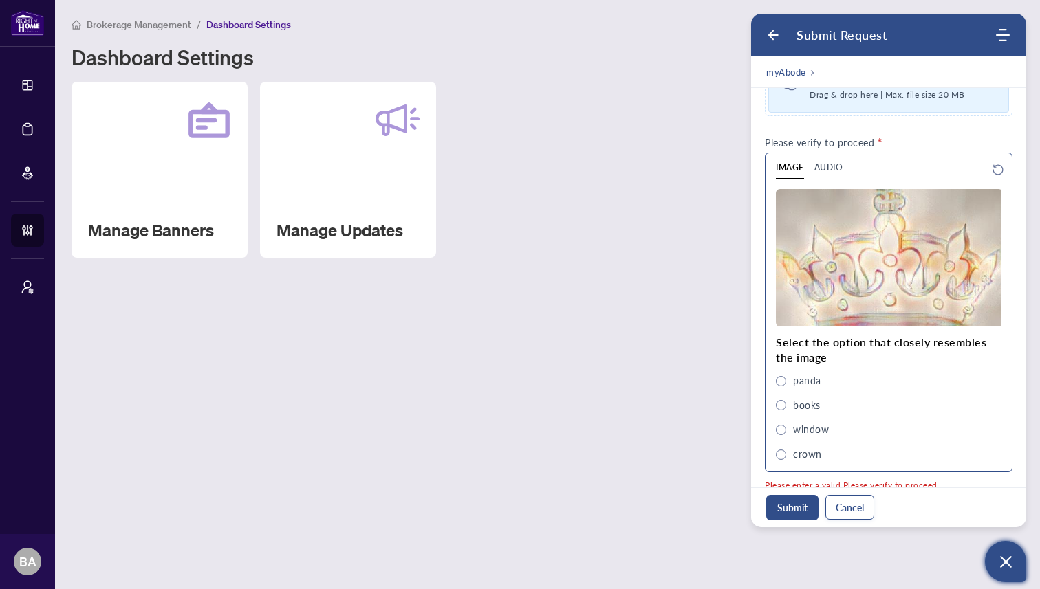
click at [780, 457] on span "crown" at bounding box center [781, 455] width 10 height 10
click at [785, 505] on button "Submit" at bounding box center [792, 507] width 52 height 25
